Goal: Task Accomplishment & Management: Manage account settings

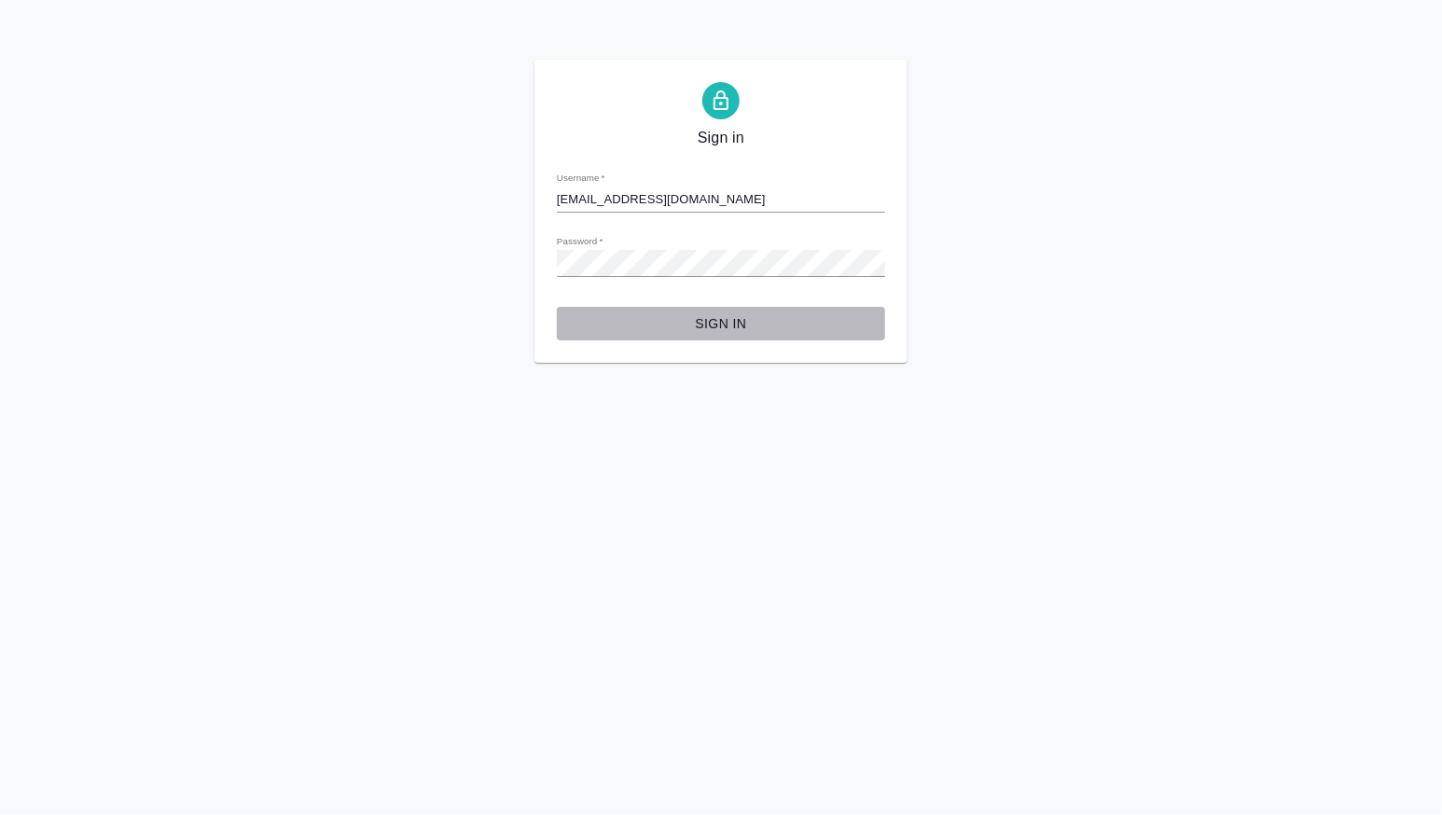
click at [675, 324] on span "Sign in" at bounding box center [721, 323] width 298 height 23
click at [696, 192] on input "[EMAIL_ADDRESS][DOMAIN_NAME]" at bounding box center [721, 200] width 328 height 26
paste input "text"
type input "[EMAIL_ADDRESS][DOMAIN_NAME]"
click at [715, 320] on span "Sign in" at bounding box center [721, 323] width 298 height 23
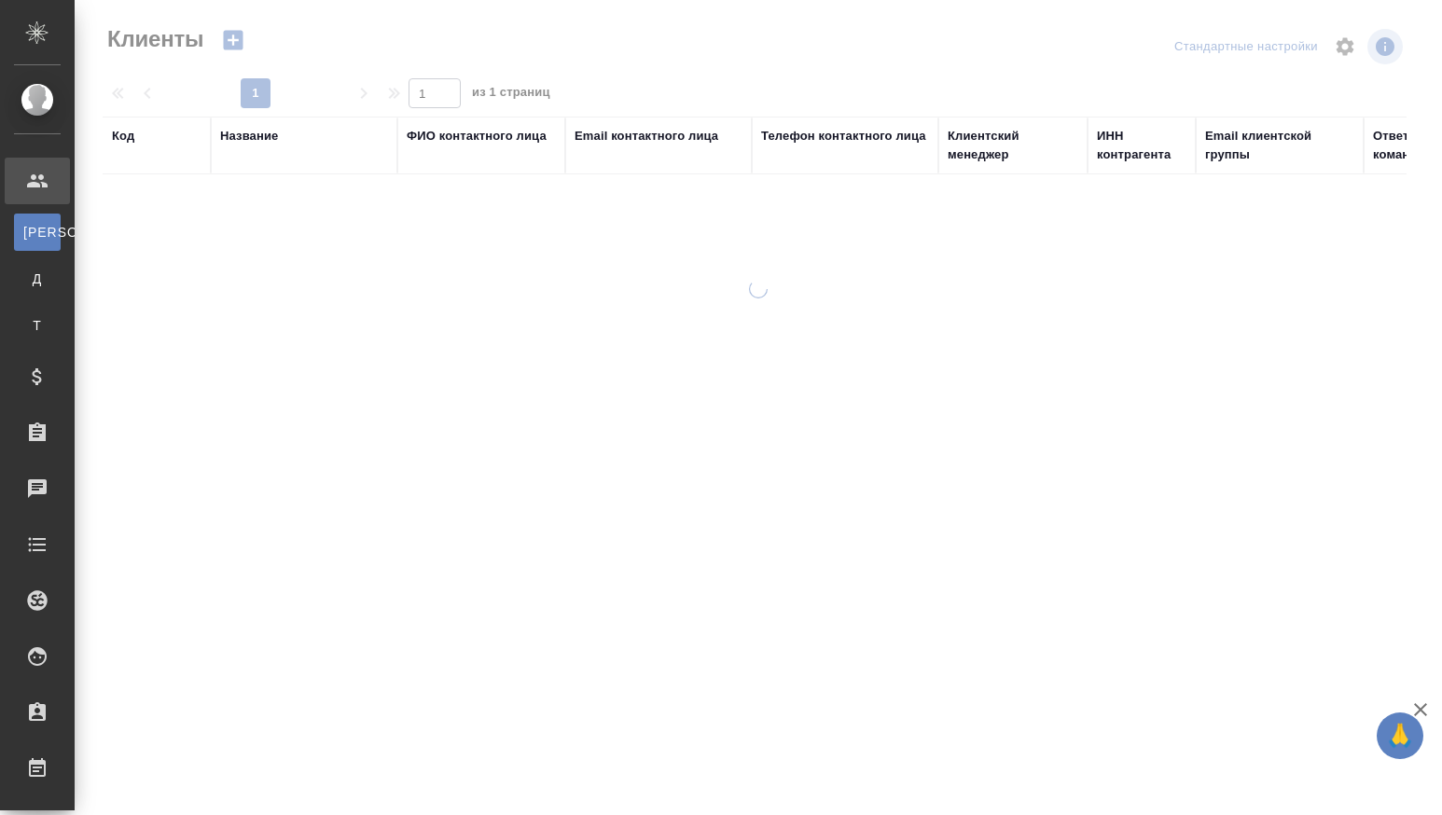
select select "RU"
